Goal: Find specific page/section: Find specific page/section

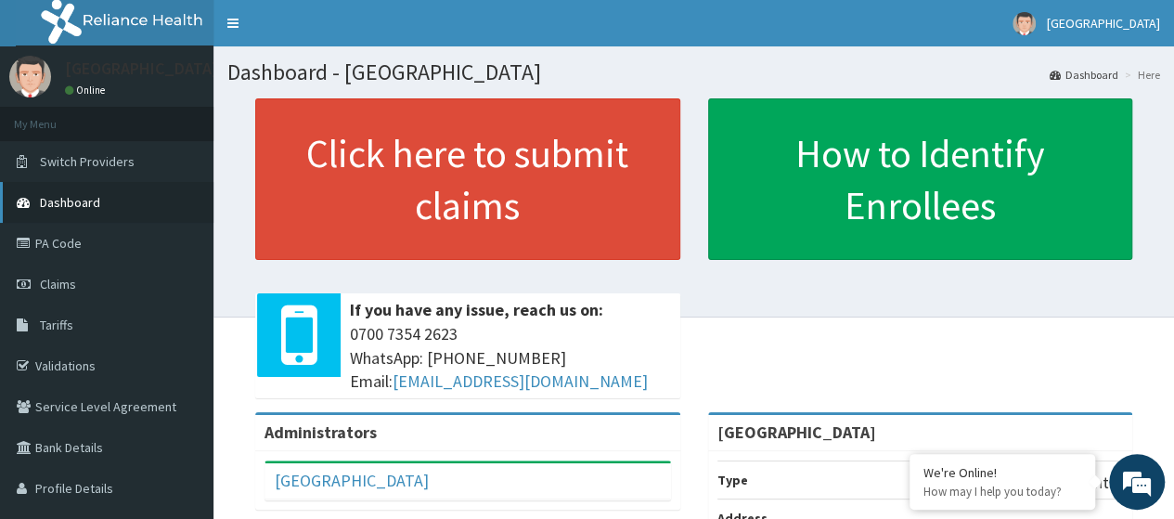
click at [74, 204] on span "Dashboard" at bounding box center [70, 202] width 60 height 17
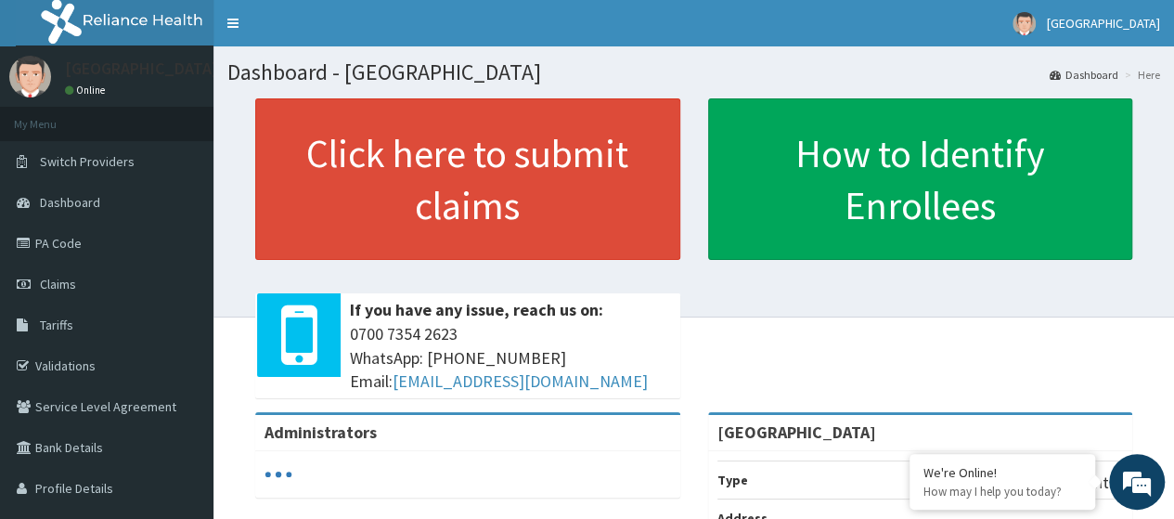
click at [67, 248] on link "PA Code" at bounding box center [107, 243] width 214 height 41
